Goal: Task Accomplishment & Management: Use online tool/utility

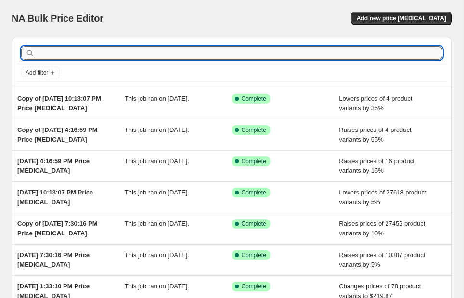
click at [129, 51] on input "text" at bounding box center [240, 52] width 406 height 13
click at [412, 15] on span "Add new price [MEDICAL_DATA]" at bounding box center [402, 18] width 90 height 8
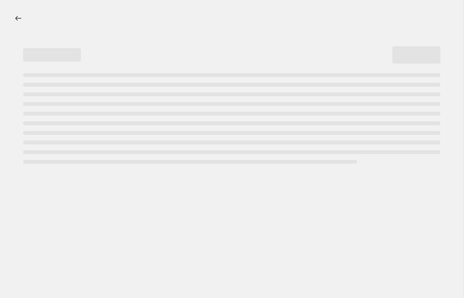
select select "percentage"
